Goal: Task Accomplishment & Management: Manage account settings

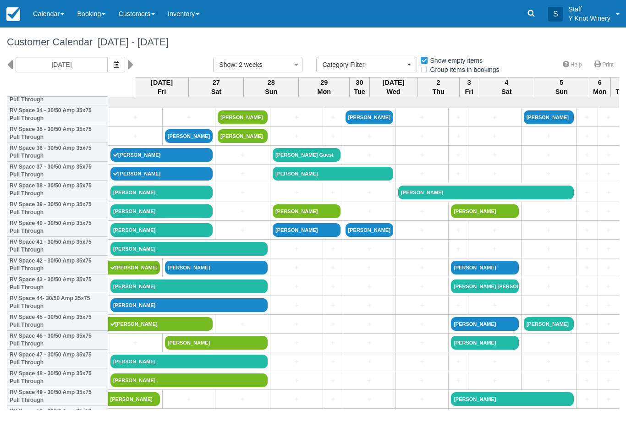
select select
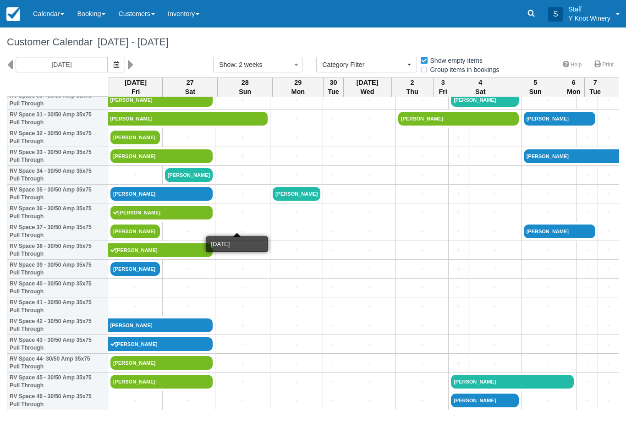
scroll to position [600, 0]
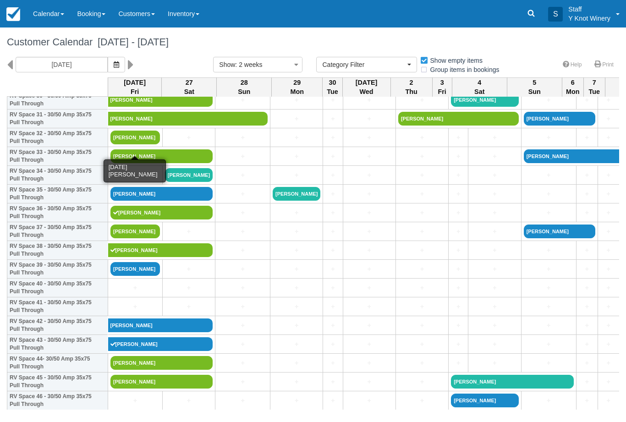
click at [139, 144] on link "[PERSON_NAME]" at bounding box center [135, 138] width 50 height 14
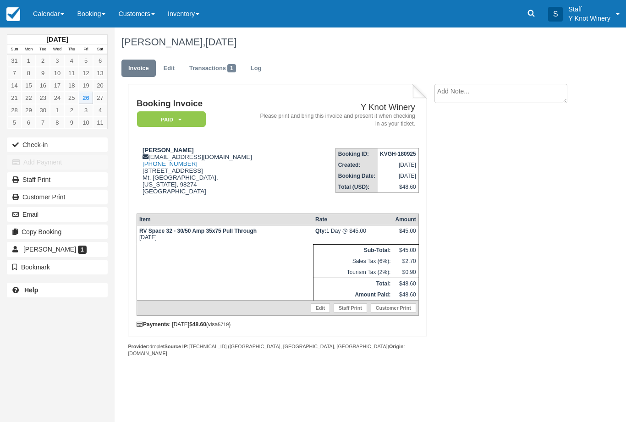
click at [48, 145] on button "Check-in" at bounding box center [57, 145] width 101 height 15
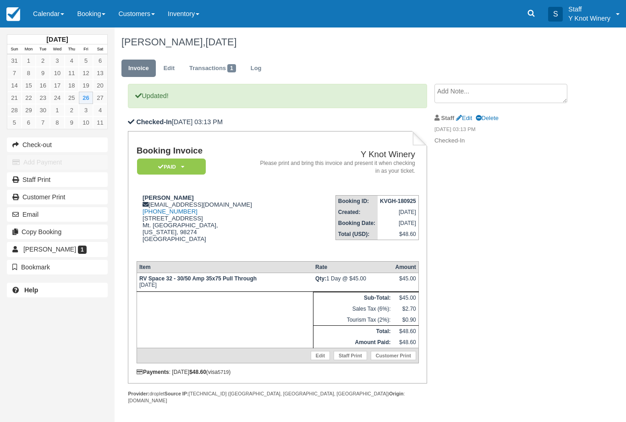
click at [61, 15] on span at bounding box center [63, 14] width 4 height 2
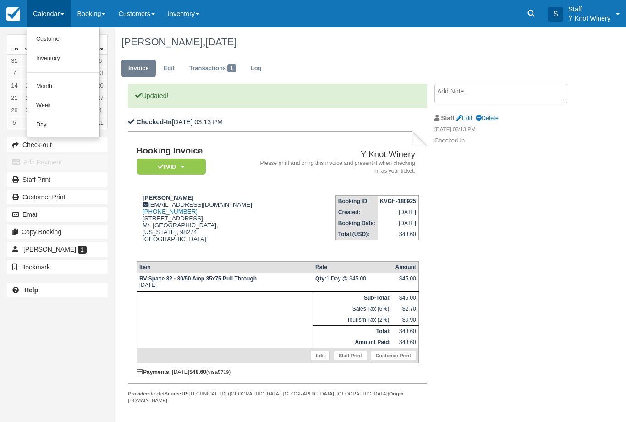
click at [47, 34] on link "Customer" at bounding box center [63, 39] width 72 height 19
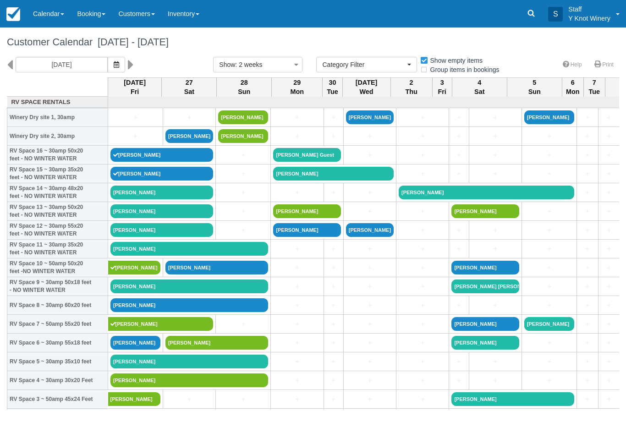
select select
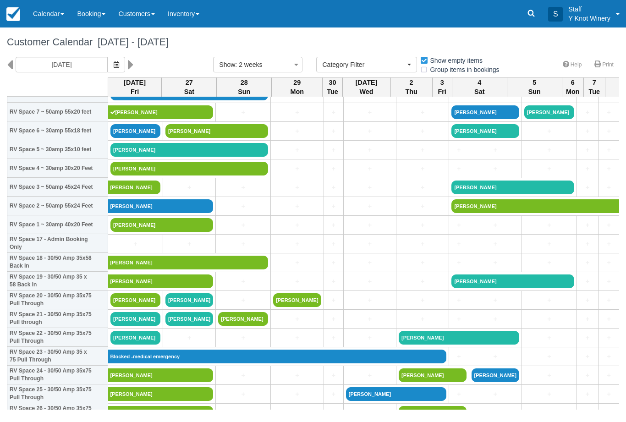
scroll to position [212, 0]
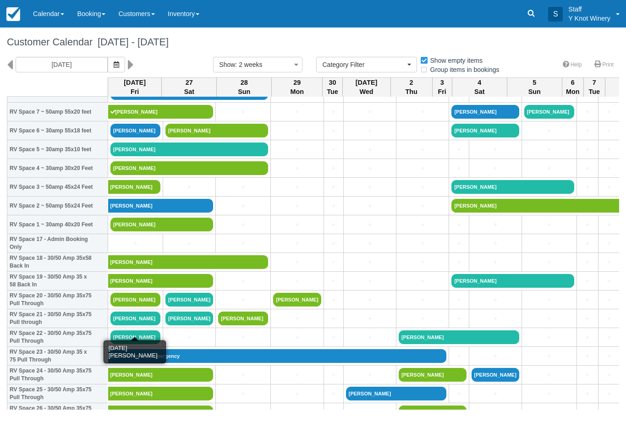
click at [137, 325] on link "[PERSON_NAME]" at bounding box center [135, 319] width 50 height 14
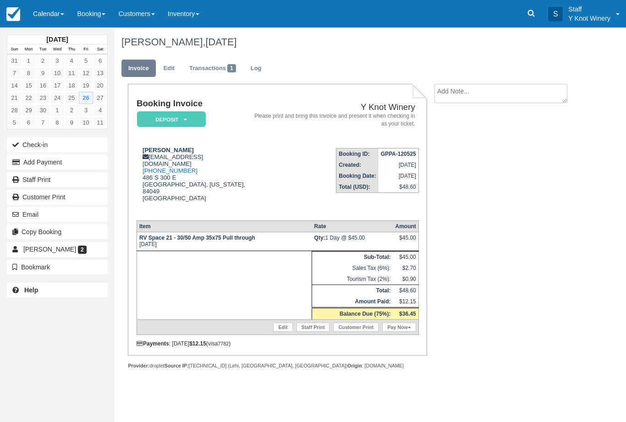
click at [50, 165] on button "Add Payment" at bounding box center [57, 162] width 101 height 15
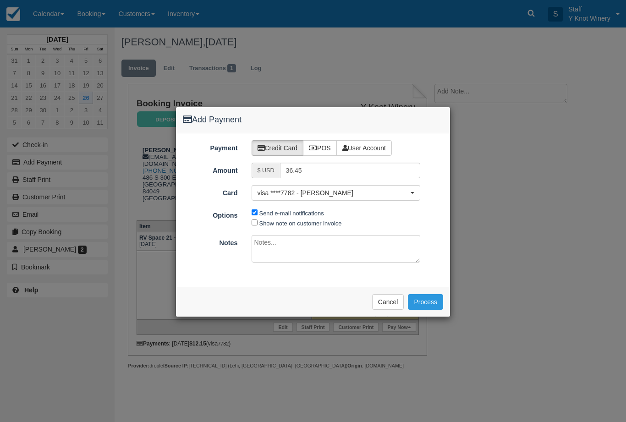
click at [391, 304] on button "Cancel" at bounding box center [388, 302] width 32 height 16
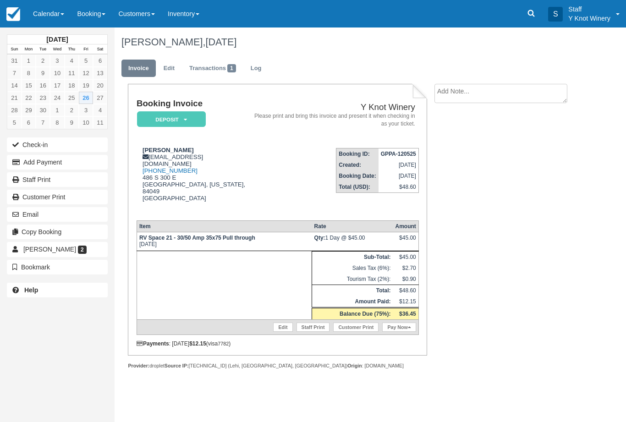
click at [55, 16] on link "Calendar" at bounding box center [49, 14] width 44 height 28
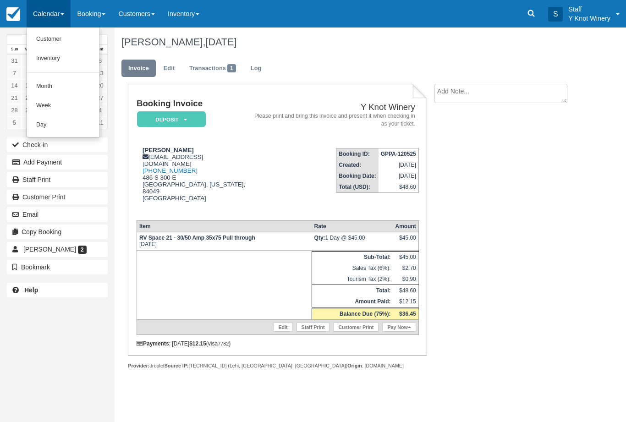
click at [48, 38] on link "Customer" at bounding box center [63, 39] width 72 height 19
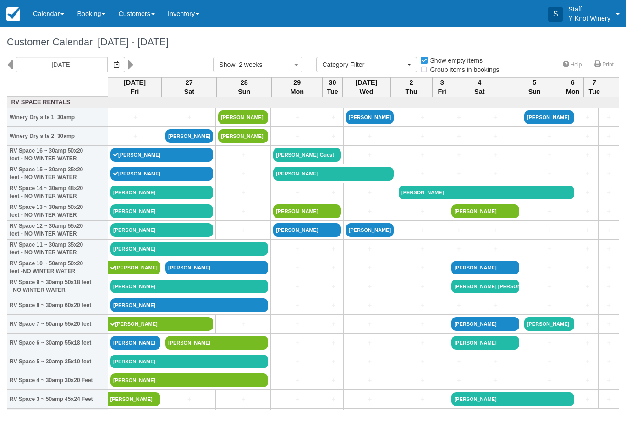
select select
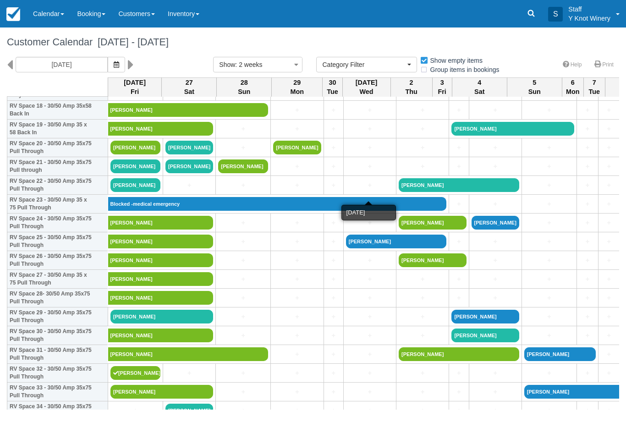
scroll to position [364, 0]
click at [312, 322] on link "+" at bounding box center [297, 317] width 48 height 10
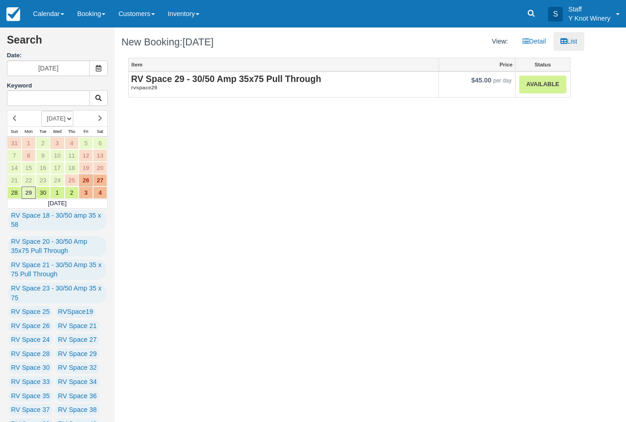
click at [60, 11] on link "Calendar" at bounding box center [49, 14] width 44 height 28
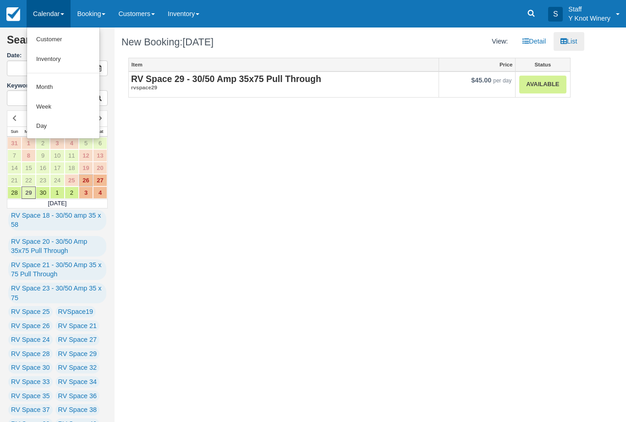
click at [50, 37] on link "Customer" at bounding box center [63, 40] width 72 height 20
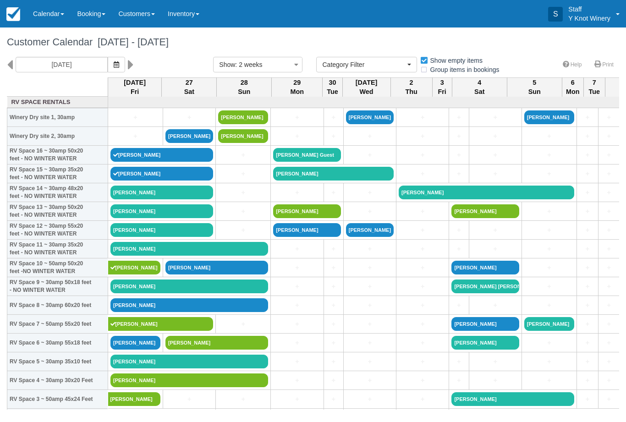
select select
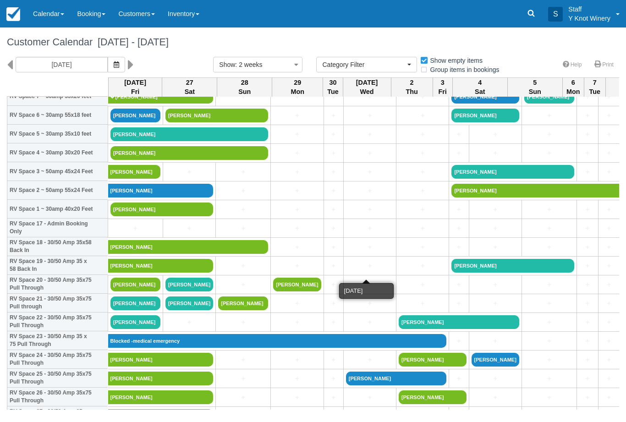
scroll to position [228, 0]
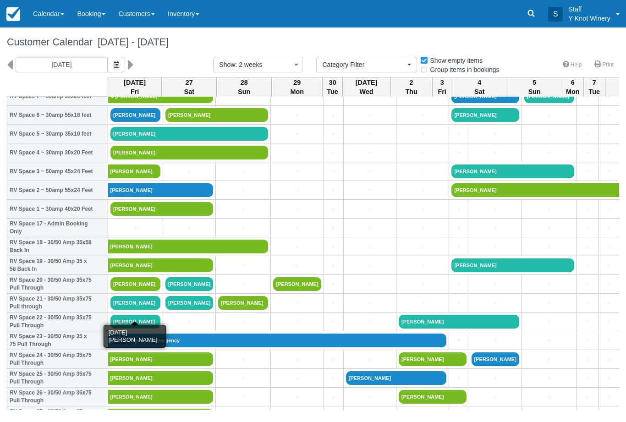
click at [133, 310] on link "[PERSON_NAME]" at bounding box center [135, 303] width 50 height 14
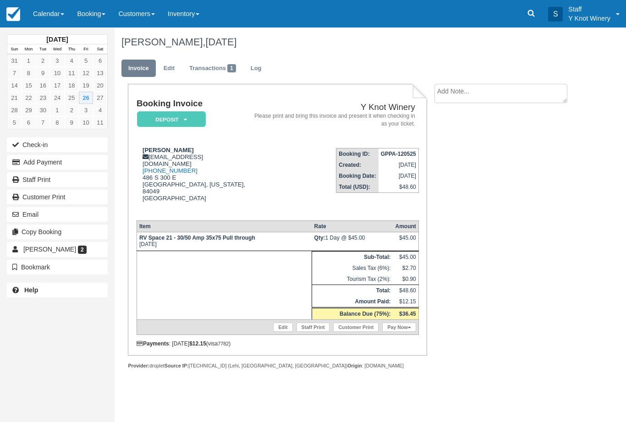
click at [64, 162] on button "Add Payment" at bounding box center [57, 162] width 101 height 15
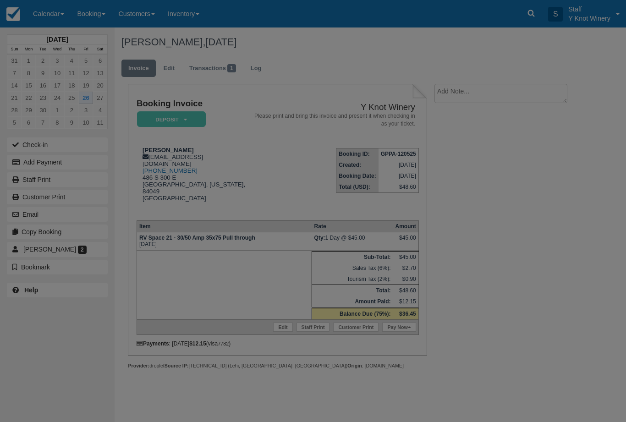
type input "09/26/25"
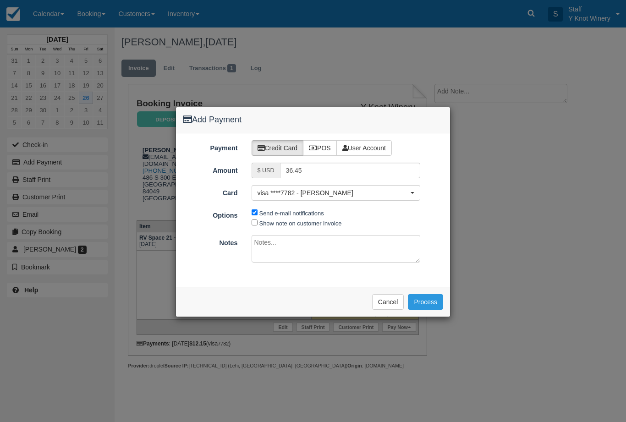
click at [324, 142] on label "POS" at bounding box center [320, 148] width 34 height 16
radio input "true"
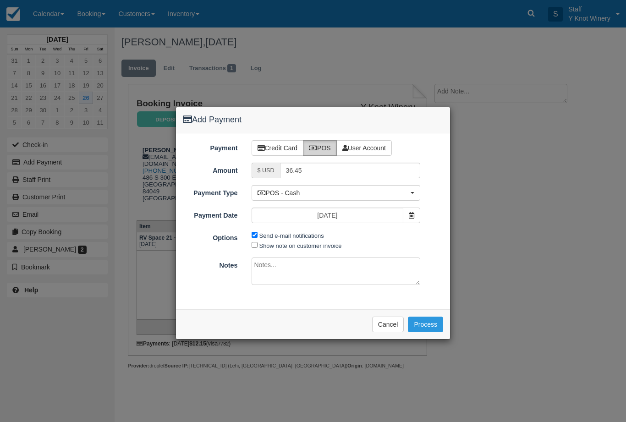
click at [430, 322] on button "Process" at bounding box center [425, 325] width 35 height 16
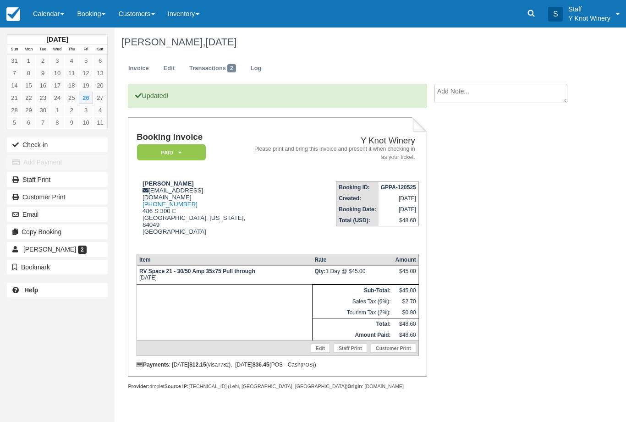
click at [58, 12] on link "Calendar" at bounding box center [49, 14] width 44 height 28
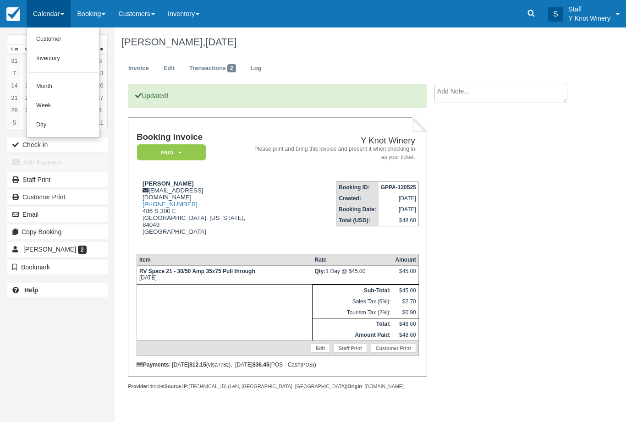
click at [61, 42] on link "Customer" at bounding box center [63, 39] width 72 height 19
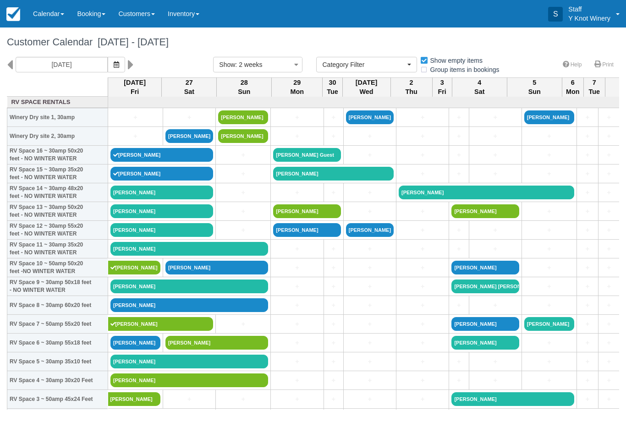
select select
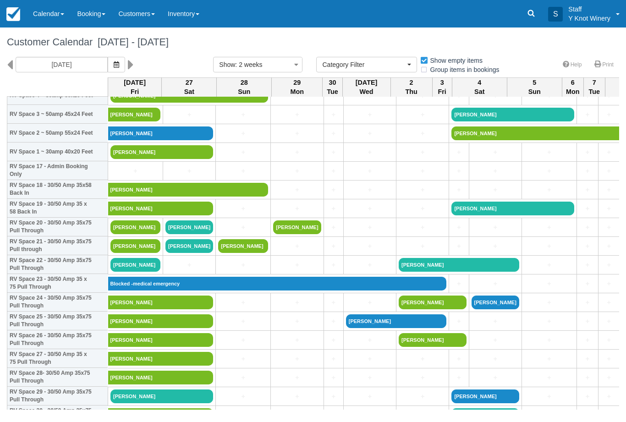
scroll to position [286, 0]
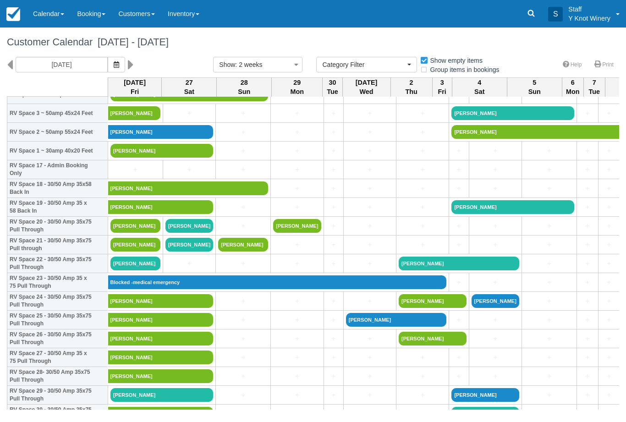
click at [146, 270] on link "[PERSON_NAME]" at bounding box center [135, 264] width 50 height 14
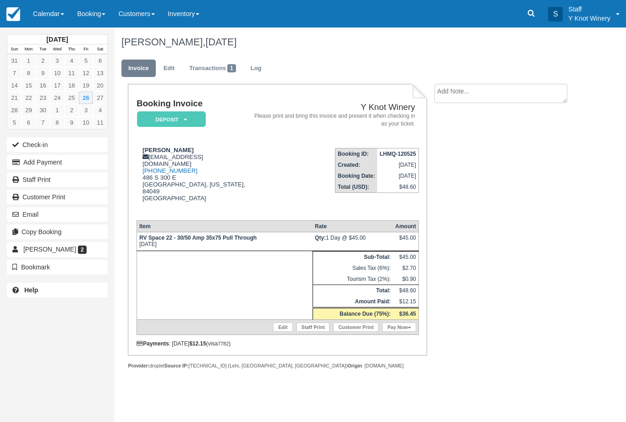
click at [66, 164] on button "Add Payment" at bounding box center [57, 162] width 101 height 15
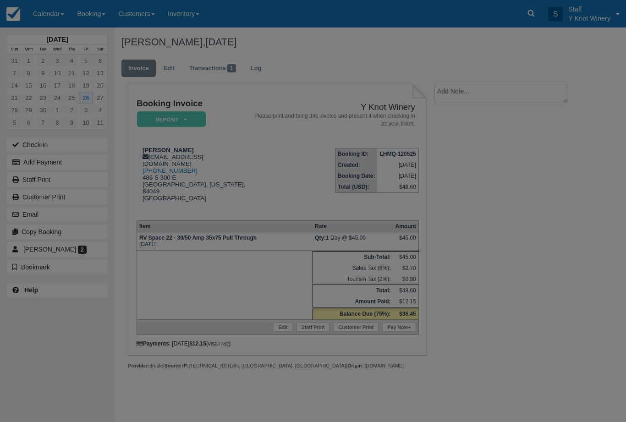
type input "09/26/25"
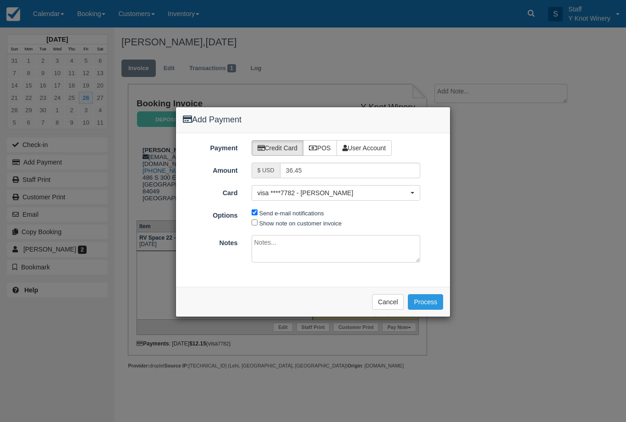
click at [324, 149] on label "POS" at bounding box center [320, 148] width 34 height 16
radio input "true"
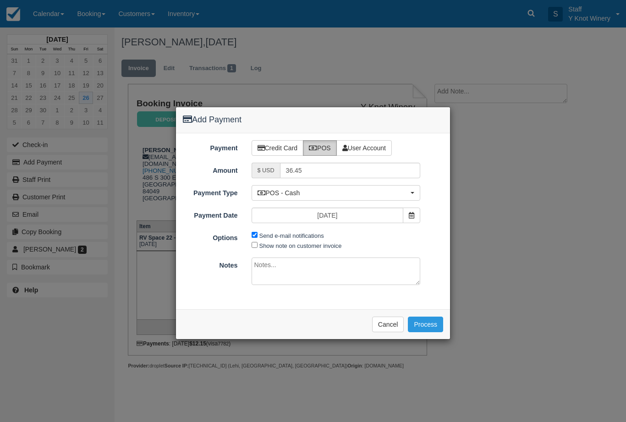
click at [431, 320] on button "Process" at bounding box center [425, 325] width 35 height 16
